Goal: Task Accomplishment & Management: Manage account settings

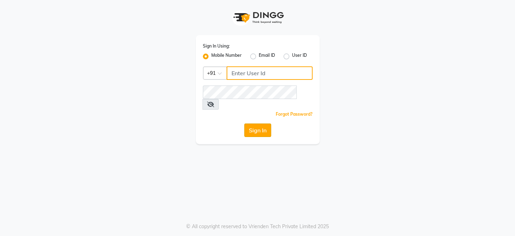
type input "8351088026"
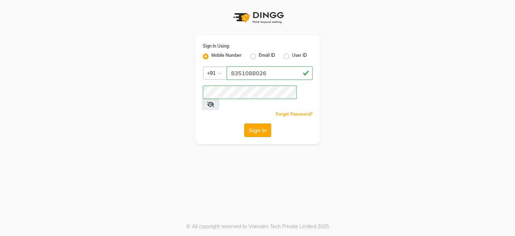
click at [258, 123] on button "Sign In" at bounding box center [257, 129] width 27 height 13
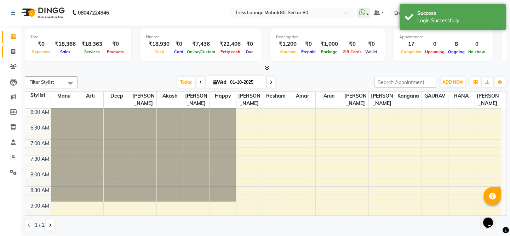
click at [11, 54] on span at bounding box center [13, 52] width 12 height 8
select select "service"
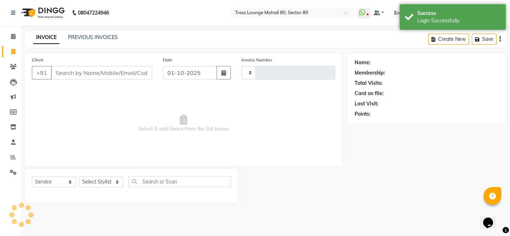
type input "4866"
select select "4973"
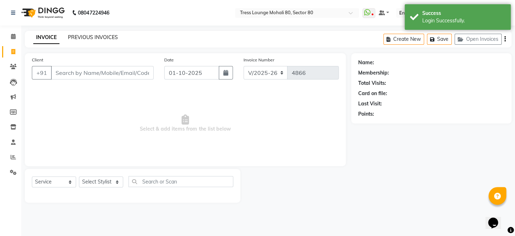
click at [100, 39] on link "PREVIOUS INVOICES" at bounding box center [93, 37] width 50 height 6
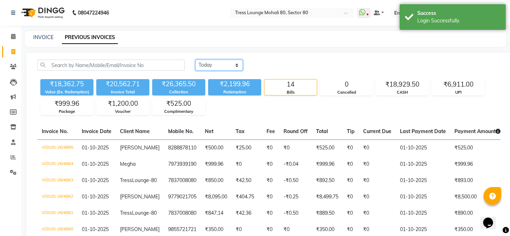
click at [233, 67] on select "[DATE] [DATE] Custom Range" at bounding box center [219, 65] width 47 height 11
select select "range"
click at [196, 60] on select "[DATE] [DATE] Custom Range" at bounding box center [219, 65] width 47 height 11
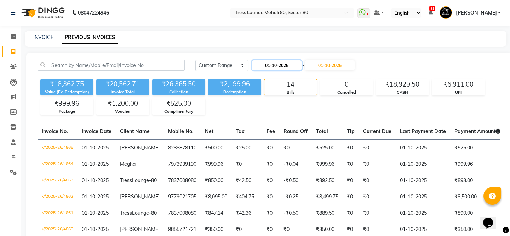
click at [282, 65] on input "01-10-2025" at bounding box center [277, 65] width 50 height 10
select select "10"
select select "2025"
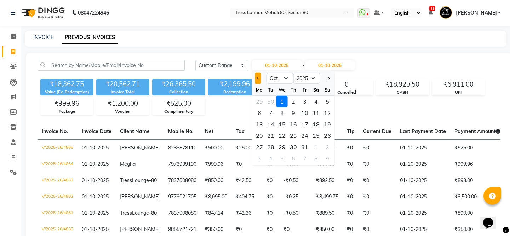
click at [257, 79] on span "Previous month" at bounding box center [258, 78] width 3 height 3
select select "9"
click at [258, 102] on div "1" at bounding box center [259, 101] width 11 height 11
type input "01-09-2025"
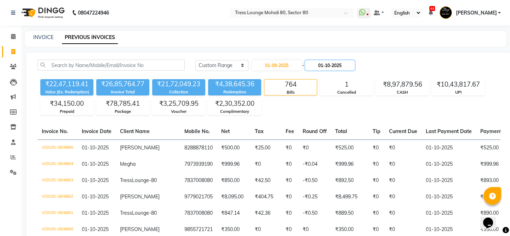
click at [327, 64] on input "01-10-2025" at bounding box center [330, 65] width 50 height 10
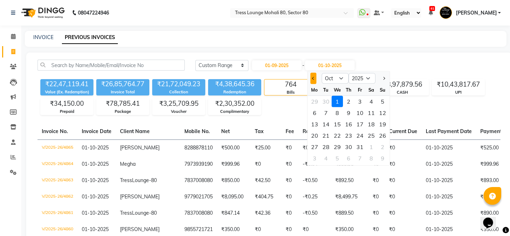
click at [313, 77] on span "Previous month" at bounding box center [313, 78] width 3 height 3
select select "9"
click at [341, 109] on div "10" at bounding box center [337, 112] width 11 height 11
type input "10-09-2025"
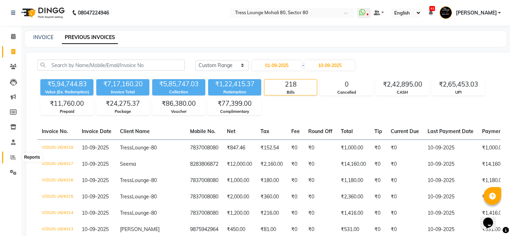
click at [14, 158] on icon at bounding box center [13, 156] width 5 height 5
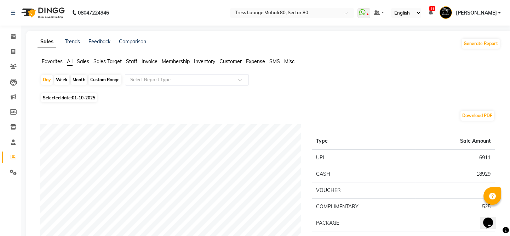
click at [99, 79] on div "Custom Range" at bounding box center [105, 80] width 33 height 10
select select "10"
select select "2025"
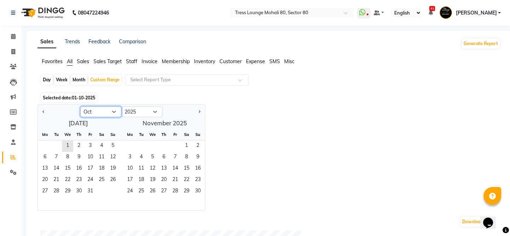
click at [112, 112] on select "Jan Feb Mar Apr May Jun [DATE] Aug Sep Oct Nov Dec" at bounding box center [100, 111] width 41 height 11
select select "9"
click at [80, 106] on select "Jan Feb Mar Apr May Jun [DATE] Aug Sep Oct Nov Dec" at bounding box center [100, 111] width 41 height 11
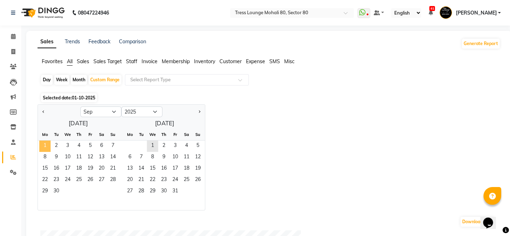
click at [44, 145] on span "1" at bounding box center [44, 145] width 11 height 11
click at [71, 156] on span "10" at bounding box center [67, 157] width 11 height 11
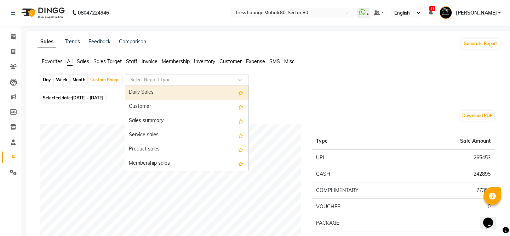
click at [166, 80] on input "text" at bounding box center [180, 79] width 102 height 7
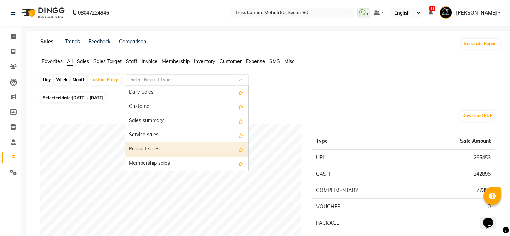
click at [153, 146] on div "Product sales" at bounding box center [186, 149] width 123 height 14
select select "full_report"
select select "csv"
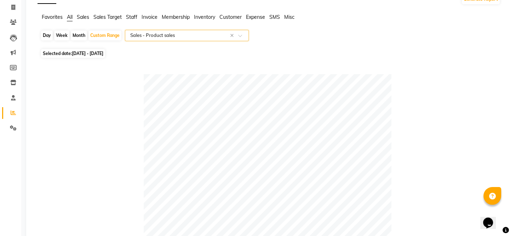
scroll to position [36, 0]
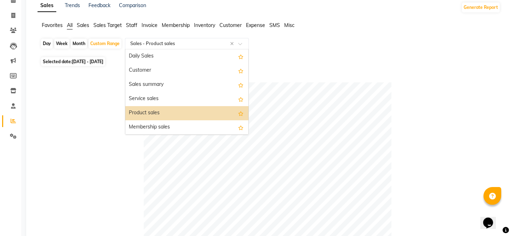
click at [165, 42] on input "text" at bounding box center [180, 43] width 102 height 7
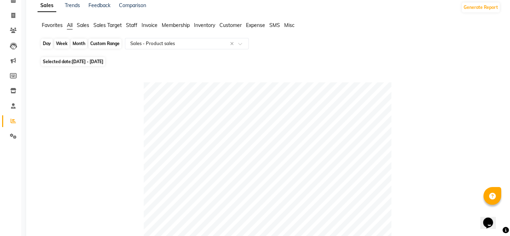
click at [111, 42] on div "Custom Range" at bounding box center [105, 44] width 33 height 10
select select "9"
select select "2025"
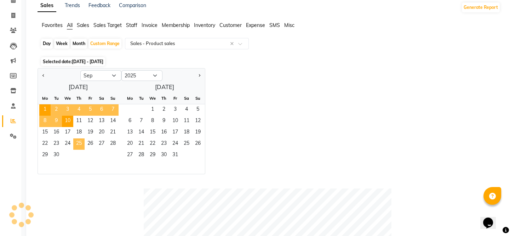
click at [77, 141] on span "25" at bounding box center [78, 143] width 11 height 11
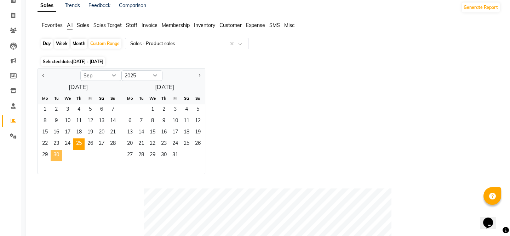
click at [57, 153] on span "30" at bounding box center [56, 154] width 11 height 11
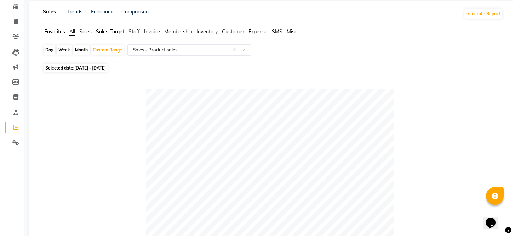
scroll to position [0, 0]
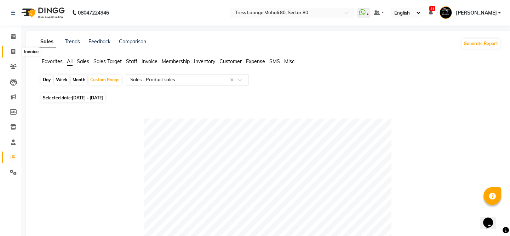
click at [16, 51] on span at bounding box center [13, 52] width 12 height 8
select select "service"
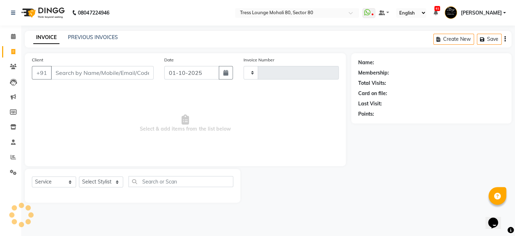
type input "4866"
select select "4973"
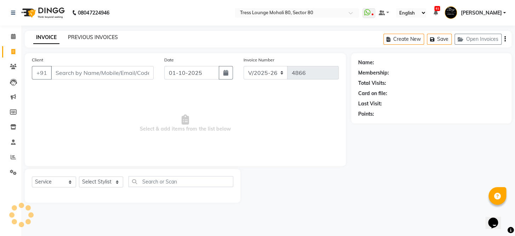
click at [97, 38] on link "PREVIOUS INVOICES" at bounding box center [93, 37] width 50 height 6
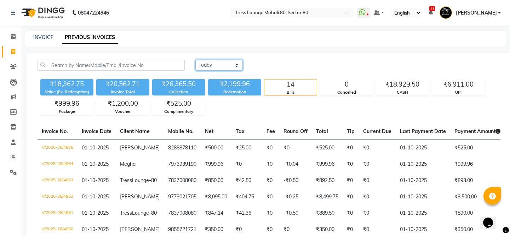
click at [223, 68] on select "[DATE] [DATE] Custom Range" at bounding box center [219, 65] width 47 height 11
select select "range"
click at [196, 60] on select "[DATE] [DATE] Custom Range" at bounding box center [219, 65] width 47 height 11
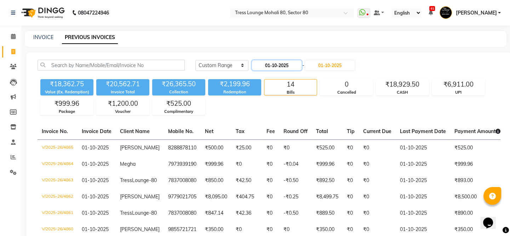
click at [287, 65] on input "01-10-2025" at bounding box center [277, 65] width 50 height 10
select select "10"
select select "2025"
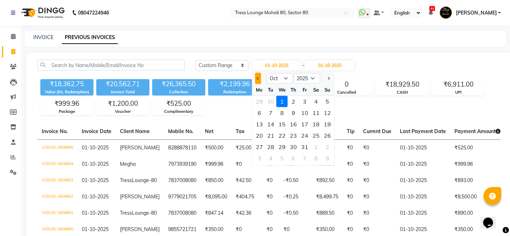
click at [255, 77] on button "Previous month" at bounding box center [258, 78] width 6 height 11
select select "9"
click at [294, 134] on div "25" at bounding box center [293, 135] width 11 height 11
type input "[DATE]"
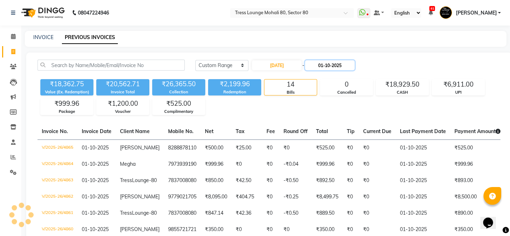
click at [325, 67] on input "01-10-2025" at bounding box center [330, 65] width 50 height 10
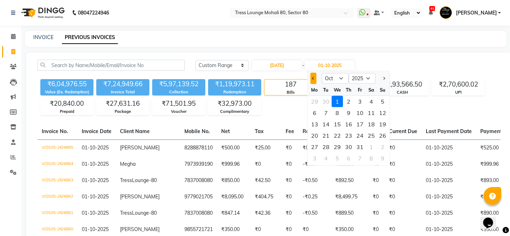
click at [315, 78] on button "Previous month" at bounding box center [314, 78] width 6 height 11
select select "9"
click at [328, 146] on div "30" at bounding box center [326, 146] width 11 height 11
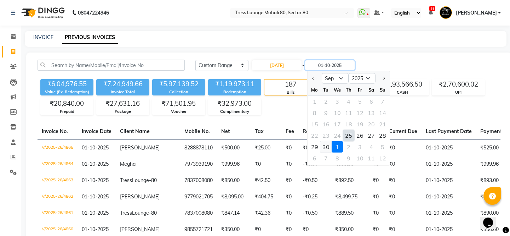
type input "30-09-2025"
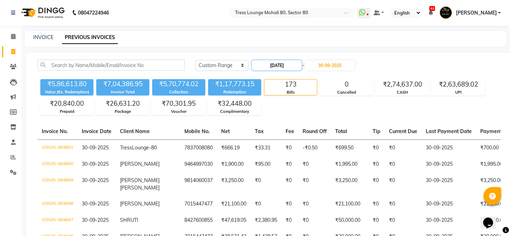
click at [283, 64] on input "[DATE]" at bounding box center [277, 65] width 50 height 10
select select "9"
select select "2025"
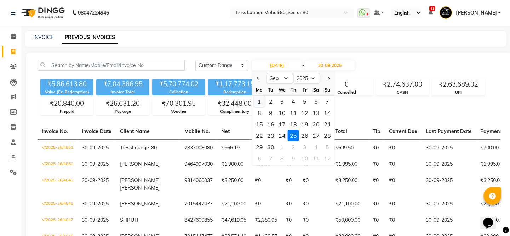
click at [259, 97] on div "1" at bounding box center [259, 101] width 11 height 11
type input "01-09-2025"
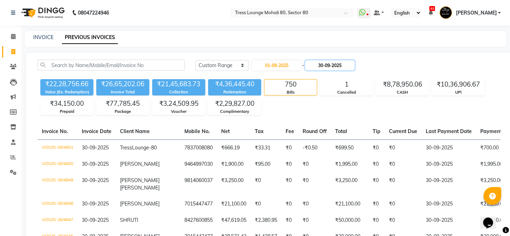
click at [330, 66] on input "30-09-2025" at bounding box center [330, 65] width 50 height 10
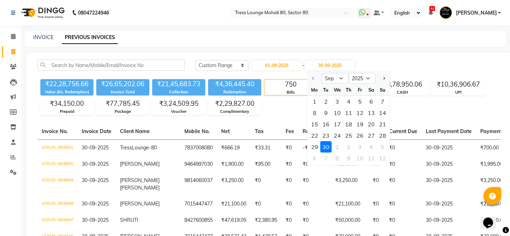
click at [323, 149] on div "30" at bounding box center [326, 146] width 11 height 11
